Goal: Information Seeking & Learning: Understand process/instructions

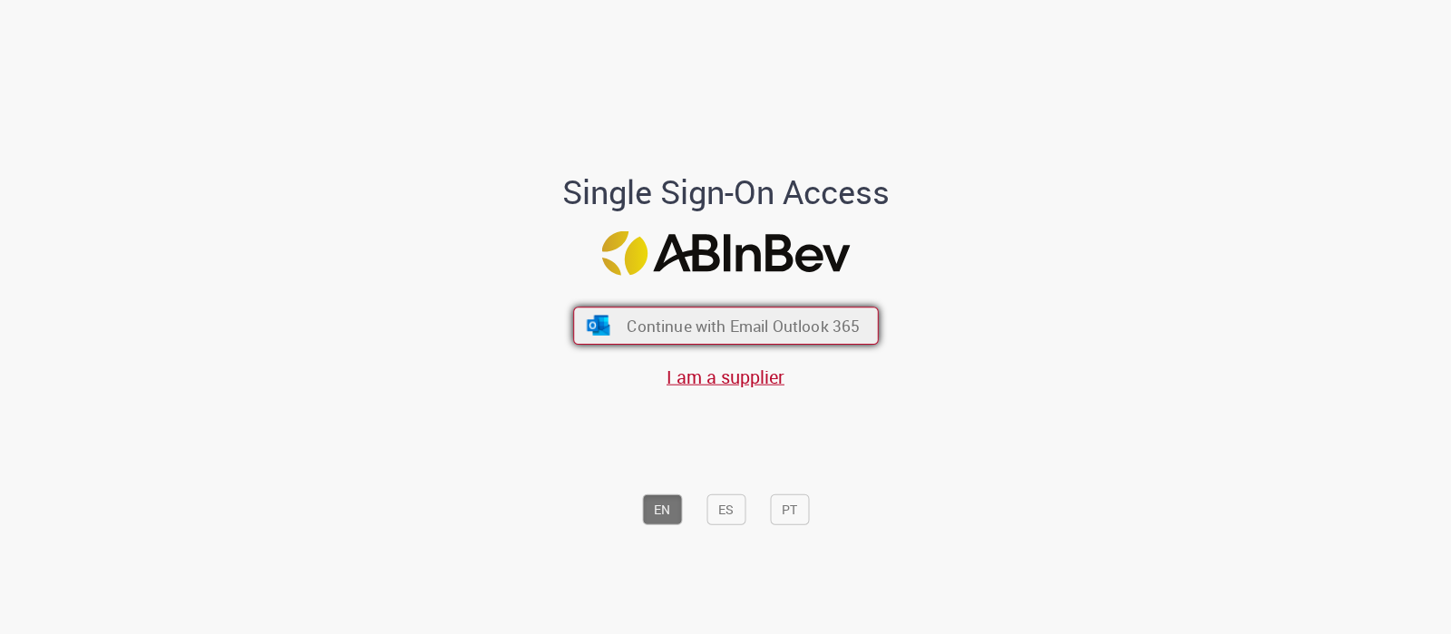
click at [750, 316] on span "Continue with Email Outlook 365" at bounding box center [743, 326] width 233 height 21
click at [707, 322] on span "Continue with Email Outlook 365" at bounding box center [743, 326] width 233 height 21
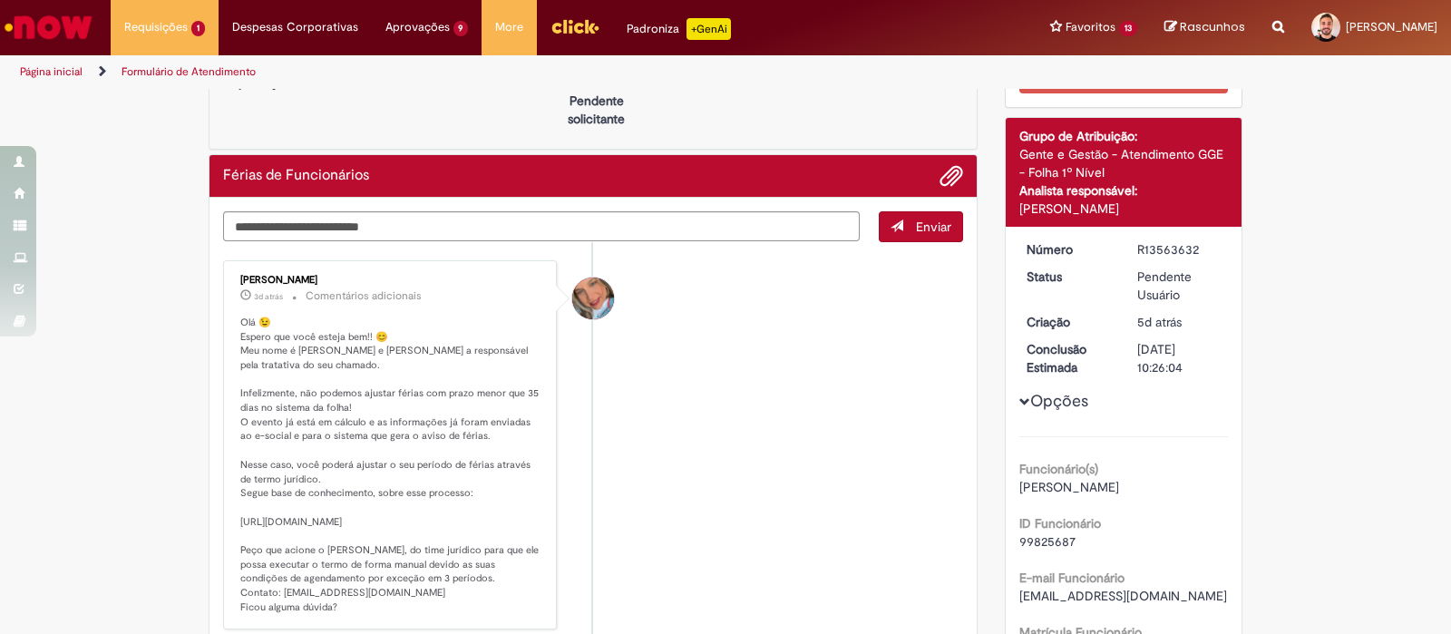
scroll to position [112, 0]
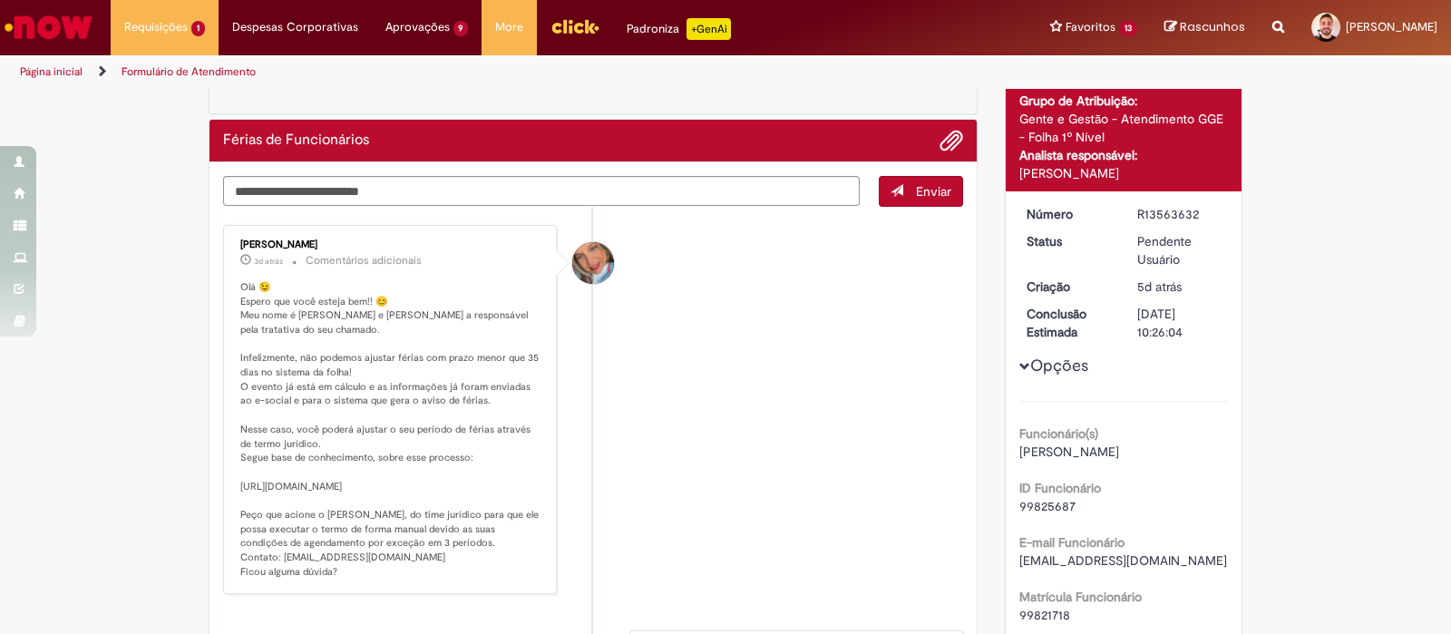
click at [682, 444] on li "Jacqueline Andrade Galani 3d atrás 3 dias atrás Comentários adicionais" at bounding box center [593, 409] width 740 height 369
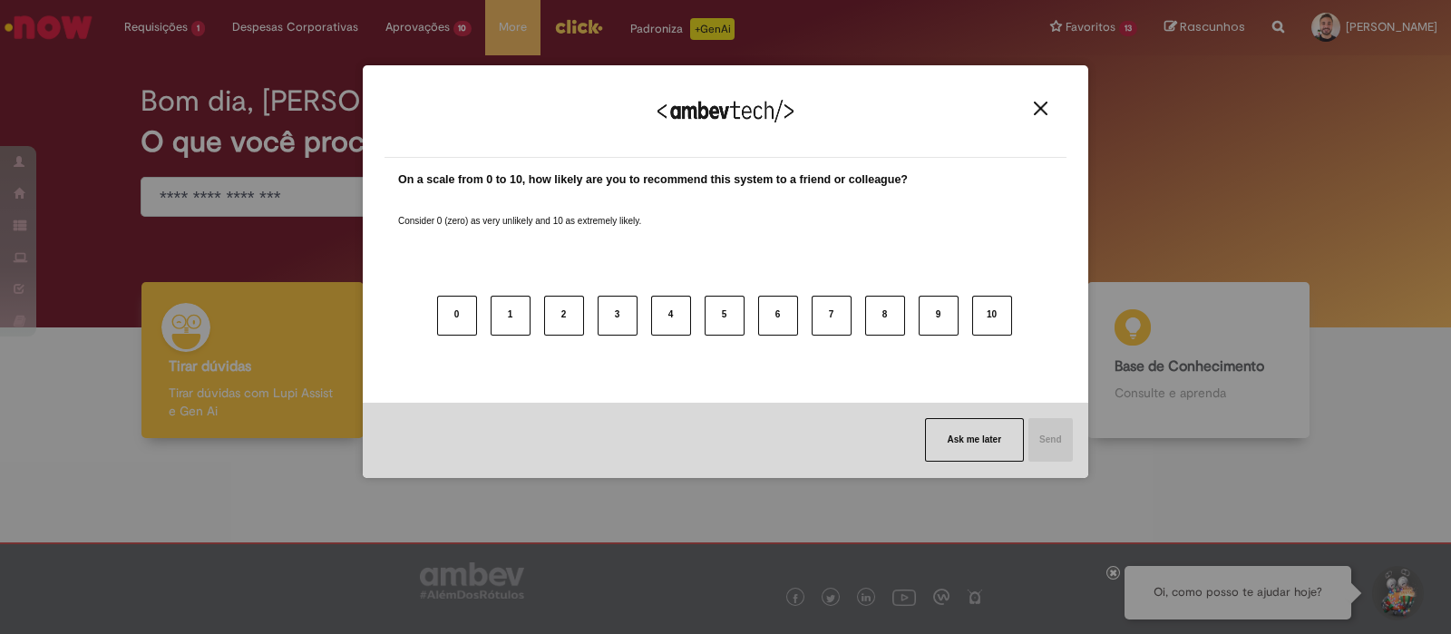
click at [1043, 106] on img "Close" at bounding box center [1041, 109] width 14 height 14
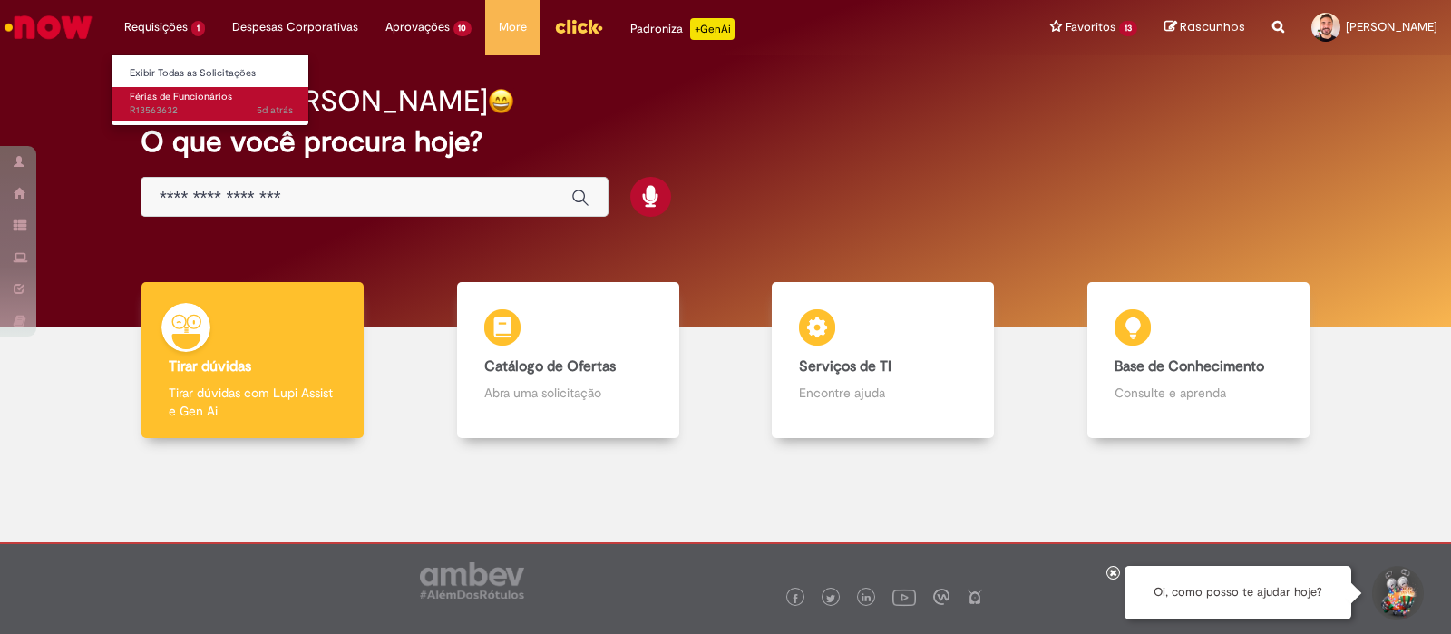
click at [173, 97] on span "Férias de Funcionários" at bounding box center [181, 97] width 103 height 14
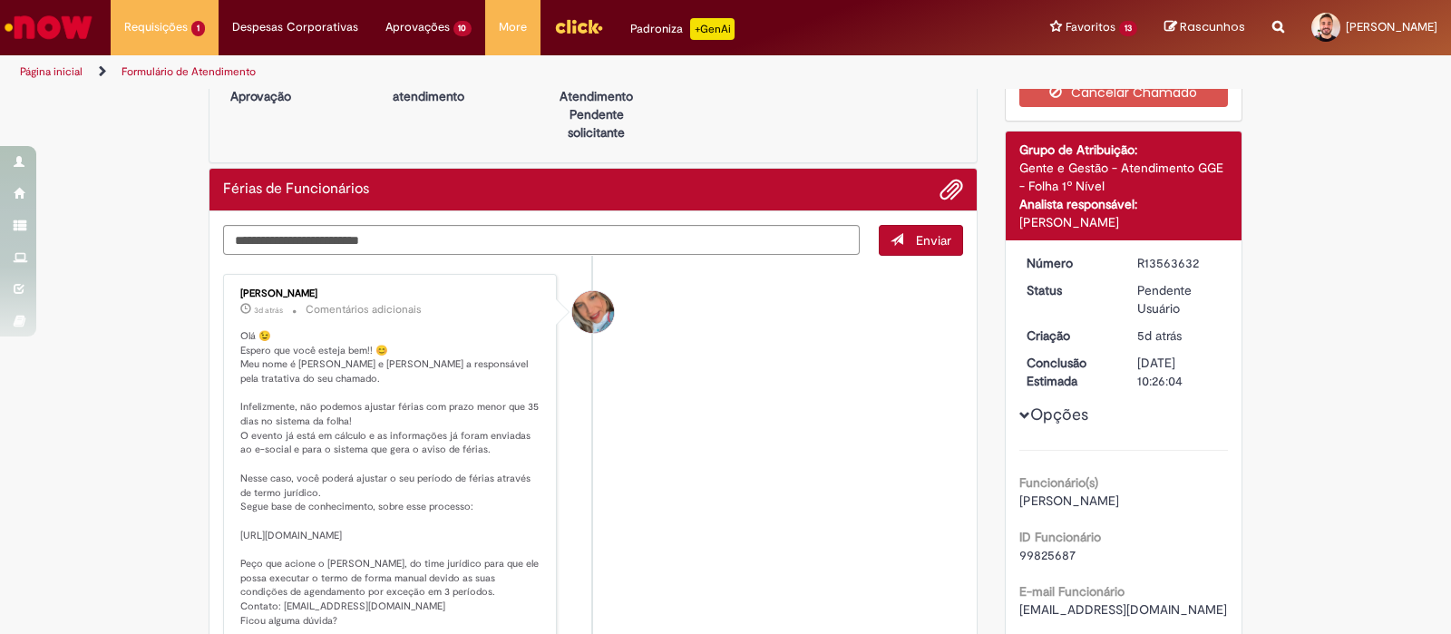
scroll to position [112, 0]
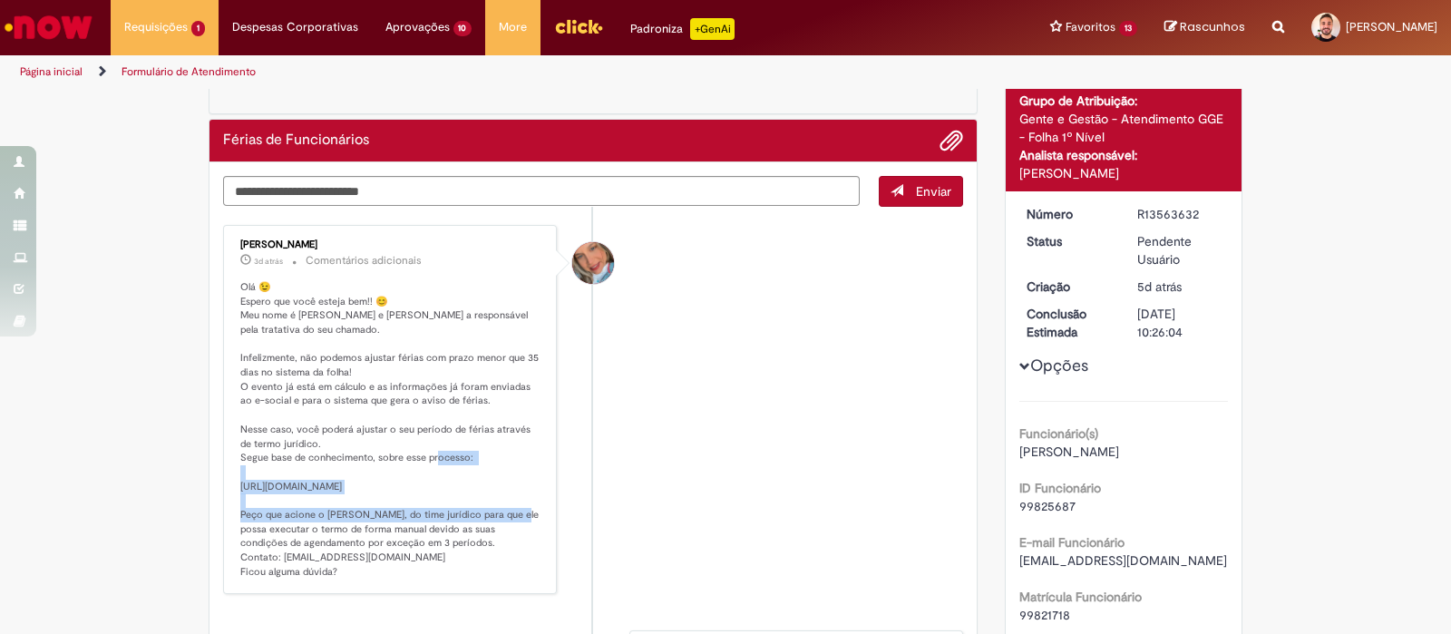
drag, startPoint x: 227, startPoint y: 478, endPoint x: 526, endPoint y: 494, distance: 299.8
click at [526, 494] on div "Jacqueline Andrade Galani 3d atrás 3 dias atrás Comentários adicionais Olá 😉 Es…" at bounding box center [390, 409] width 323 height 358
copy p "tps://ambev.service-now.com/ambevnow?id=kb_article&sys_id=646b2fdd1bea41d01a4ab…"
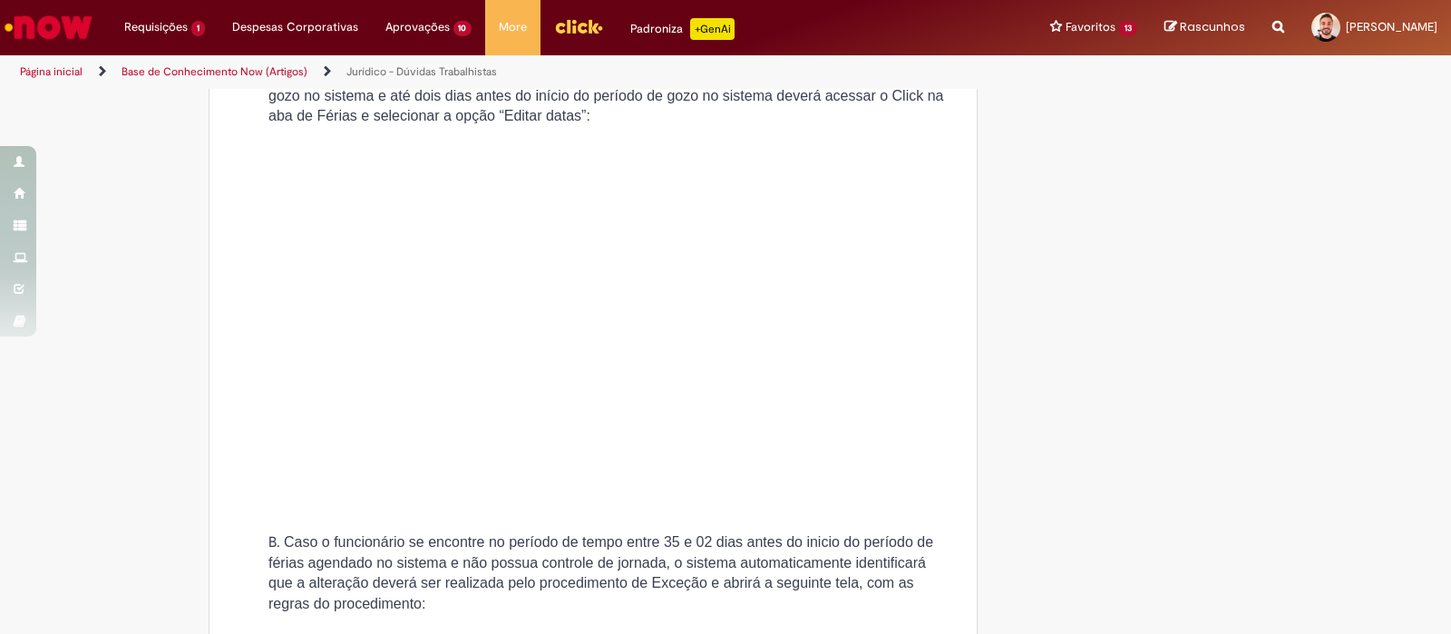
scroll to position [3174, 0]
